Goal: Task Accomplishment & Management: Use online tool/utility

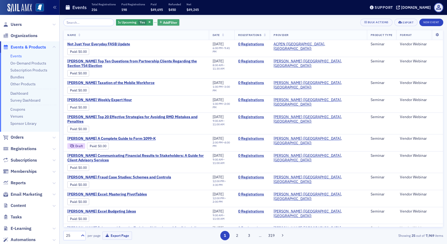
click at [163, 21] on span "Add Filter" at bounding box center [170, 22] width 14 height 5
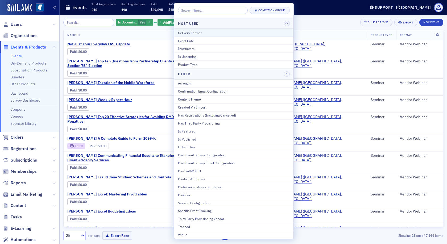
click at [179, 33] on div "Delivery Format" at bounding box center [234, 32] width 112 height 5
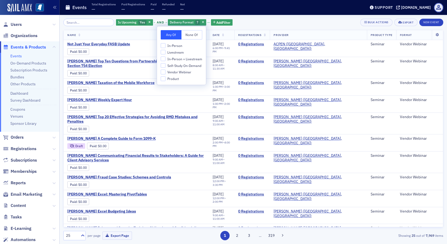
click at [171, 60] on span "In-Person + Livestream" at bounding box center [184, 59] width 35 height 5
click at [166, 60] on input "In-Person + Livestream" at bounding box center [163, 58] width 5 height 5
checkbox input "true"
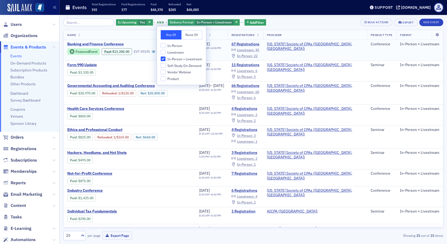
click at [109, 42] on span "Banking and Finance Conference" at bounding box center [111, 44] width 89 height 5
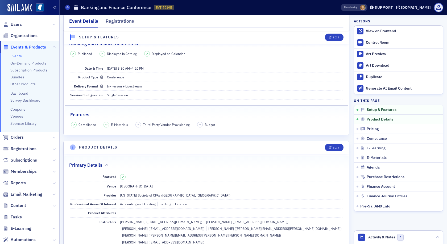
scroll to position [27, 0]
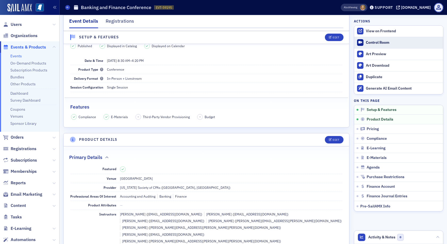
click at [369, 39] on link "Control Room" at bounding box center [398, 42] width 89 height 11
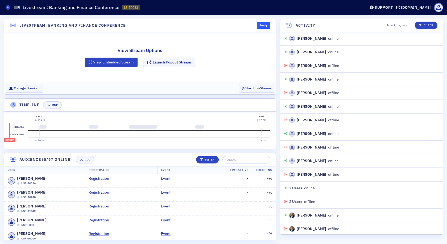
scroll to position [259, 0]
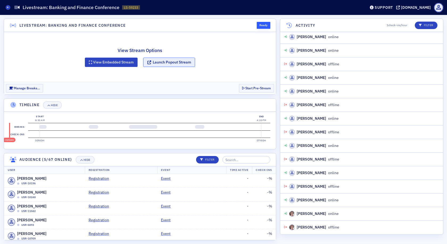
click at [181, 64] on button "Launch Popout Stream" at bounding box center [169, 61] width 52 height 9
